Goal: Task Accomplishment & Management: Manage account settings

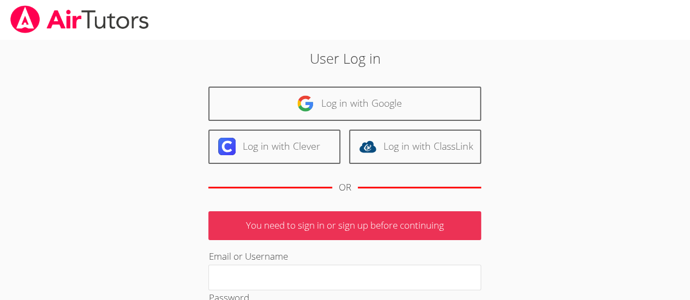
type input "[PERSON_NAME][EMAIL_ADDRESS][DOMAIN_NAME]"
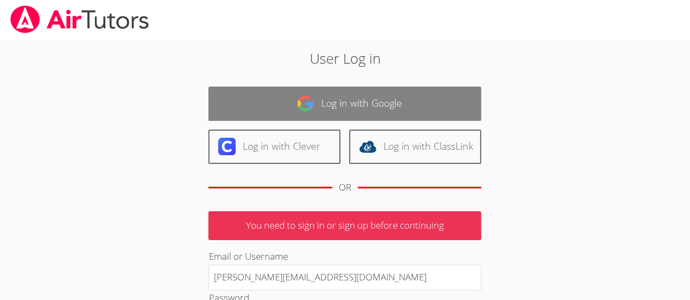
click at [359, 103] on link "Log in with Google" at bounding box center [344, 104] width 273 height 34
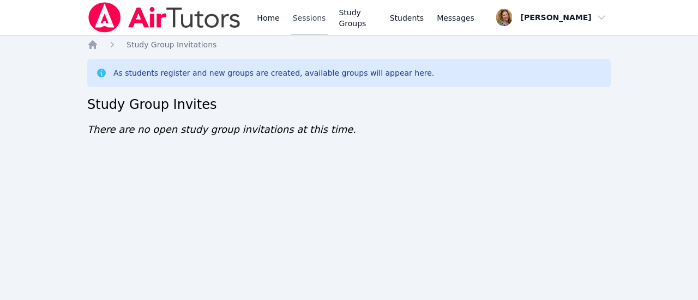
click at [312, 23] on link "Sessions" at bounding box center [310, 17] width 38 height 35
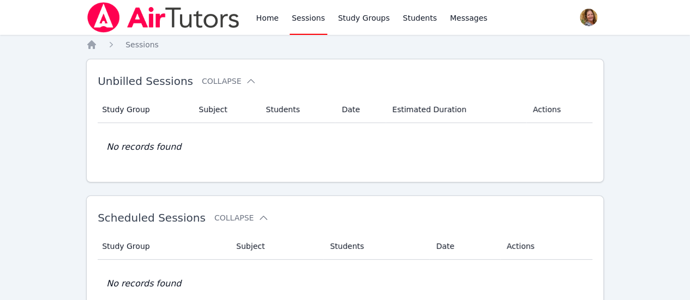
click at [266, 13] on link "Home" at bounding box center [267, 17] width 27 height 35
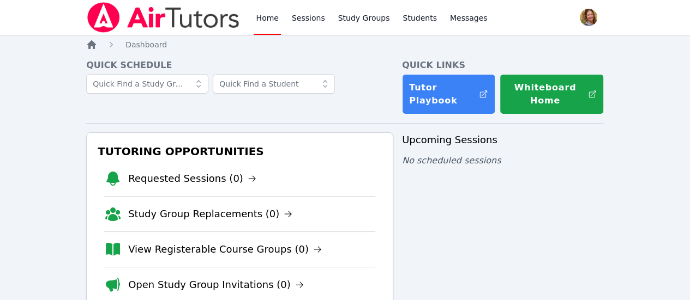
click at [90, 49] on icon "Breadcrumb" at bounding box center [91, 44] width 9 height 9
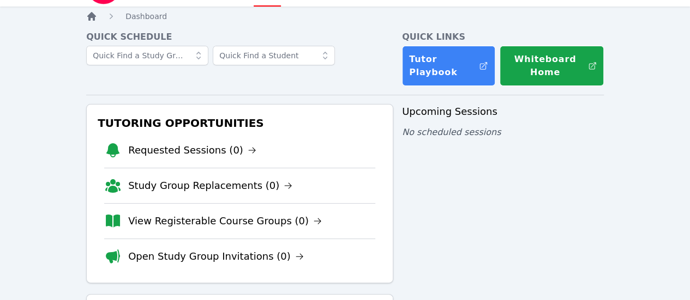
scroll to position [52, 0]
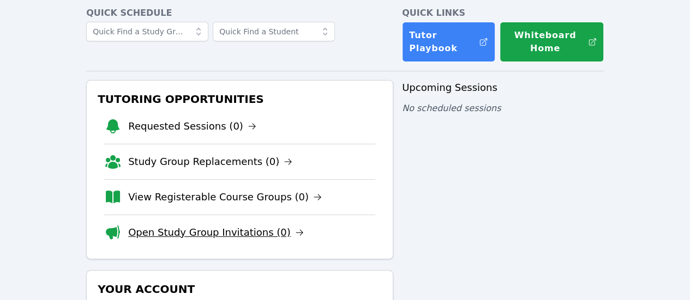
click at [255, 234] on link "Open Study Group Invitations (0)" at bounding box center [216, 232] width 176 height 15
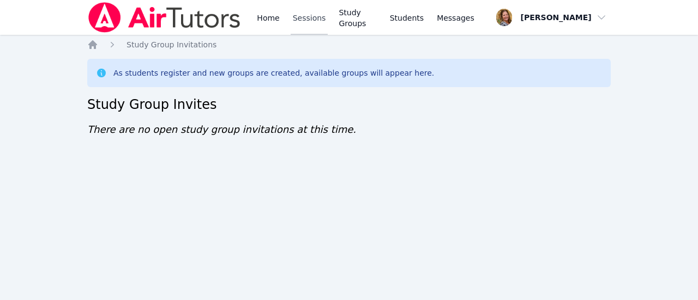
click at [305, 26] on link "Sessions" at bounding box center [310, 17] width 38 height 35
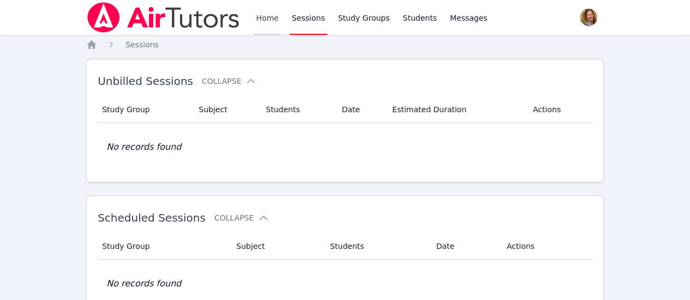
click at [268, 24] on link "Home" at bounding box center [267, 17] width 27 height 35
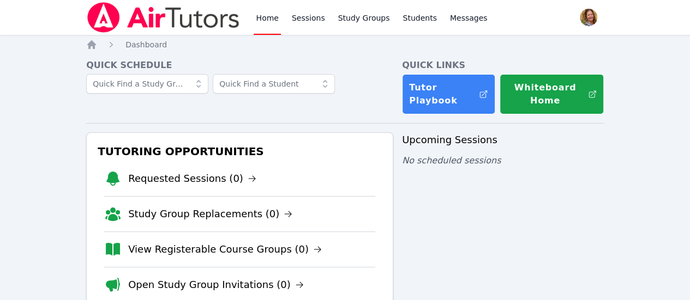
click at [579, 23] on span "button" at bounding box center [588, 17] width 24 height 24
click at [527, 68] on button "Logout" at bounding box center [544, 62] width 105 height 20
